Goal: Understand process/instructions

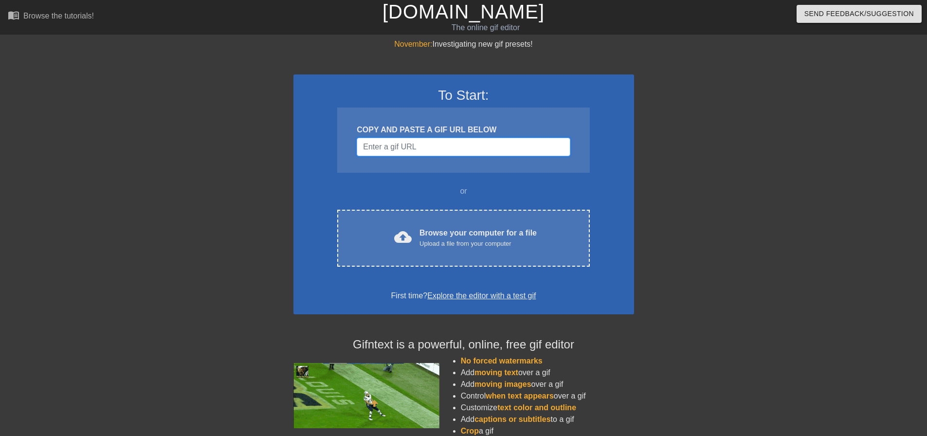
click at [419, 146] on input "Username" at bounding box center [463, 147] width 213 height 18
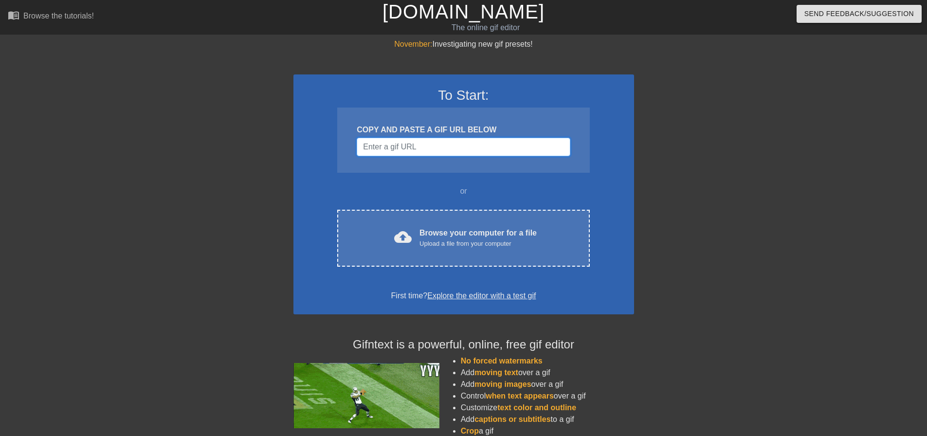
click at [421, 146] on input "Username" at bounding box center [463, 147] width 213 height 18
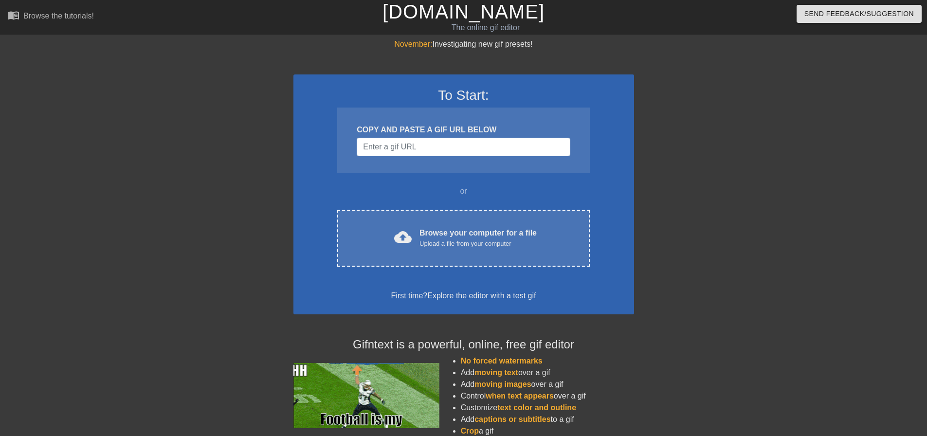
click at [456, 298] on link "Explore the editor with a test gif" at bounding box center [481, 295] width 108 height 8
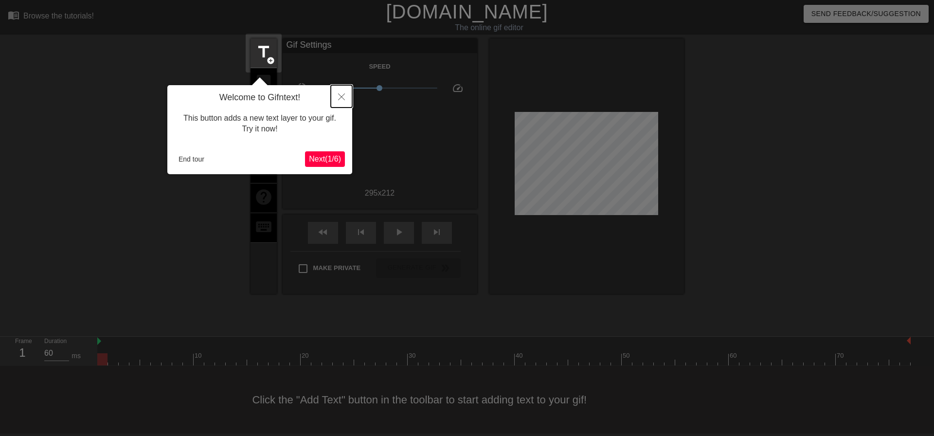
click at [343, 98] on icon "Close" at bounding box center [341, 96] width 7 height 7
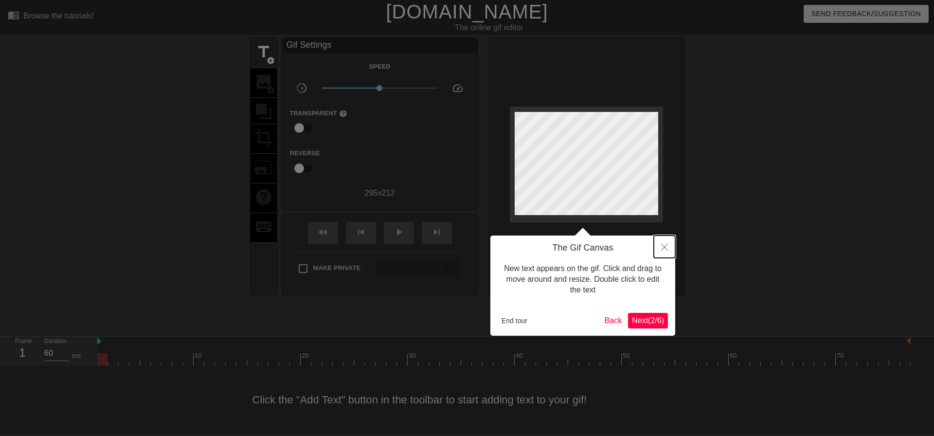
click at [660, 247] on button "Close" at bounding box center [664, 246] width 21 height 22
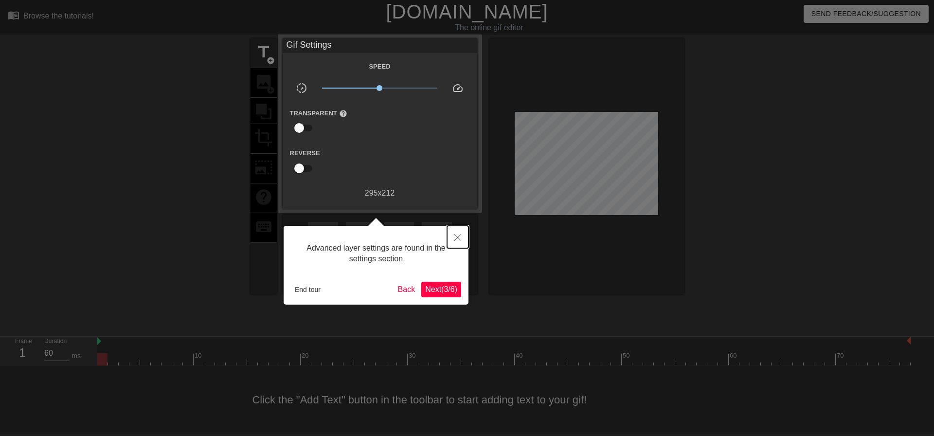
click at [455, 240] on icon "Close" at bounding box center [457, 237] width 7 height 7
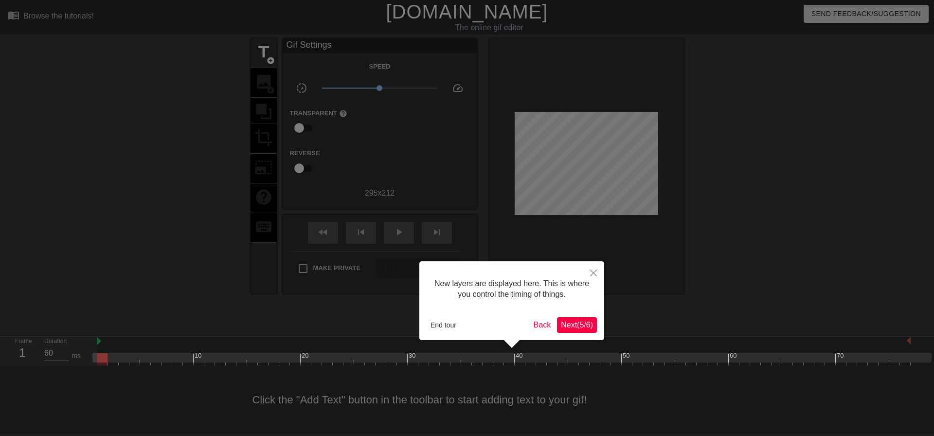
click at [569, 325] on span "Next ( 5 / 6 )" at bounding box center [577, 325] width 32 height 8
